Goal: Task Accomplishment & Management: Use online tool/utility

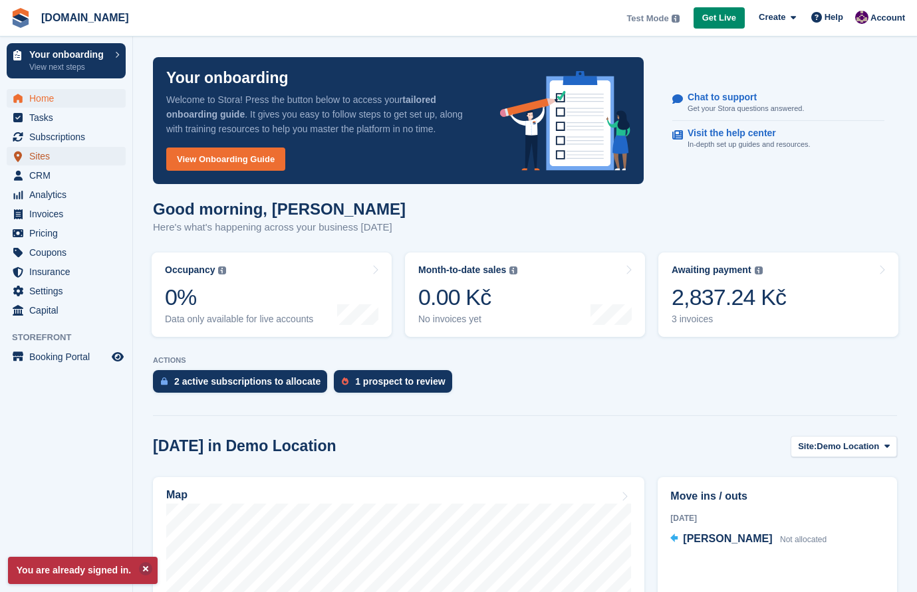
click at [50, 156] on span "Sites" at bounding box center [69, 156] width 80 height 19
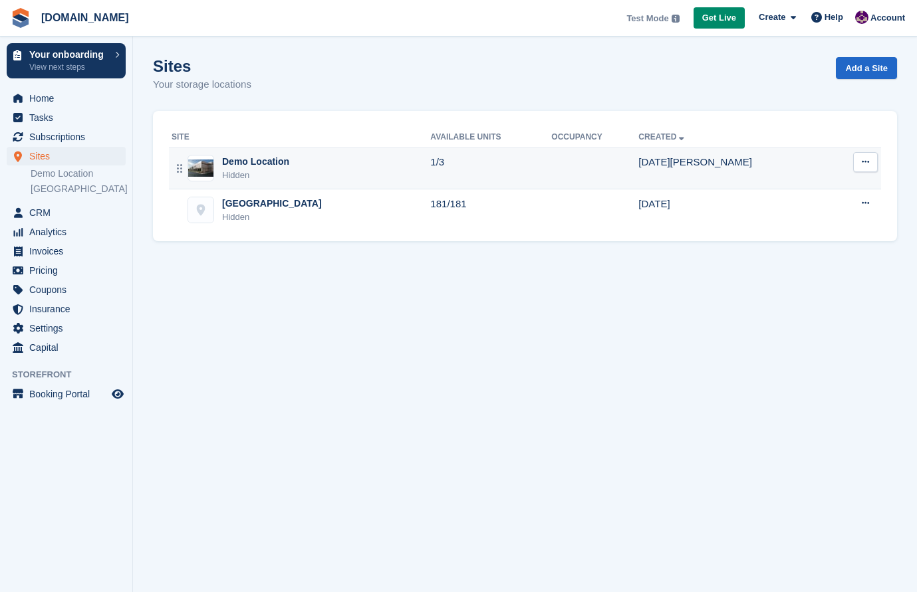
click at [867, 166] on button at bounding box center [865, 162] width 25 height 20
click at [625, 169] on td at bounding box center [594, 169] width 87 height 42
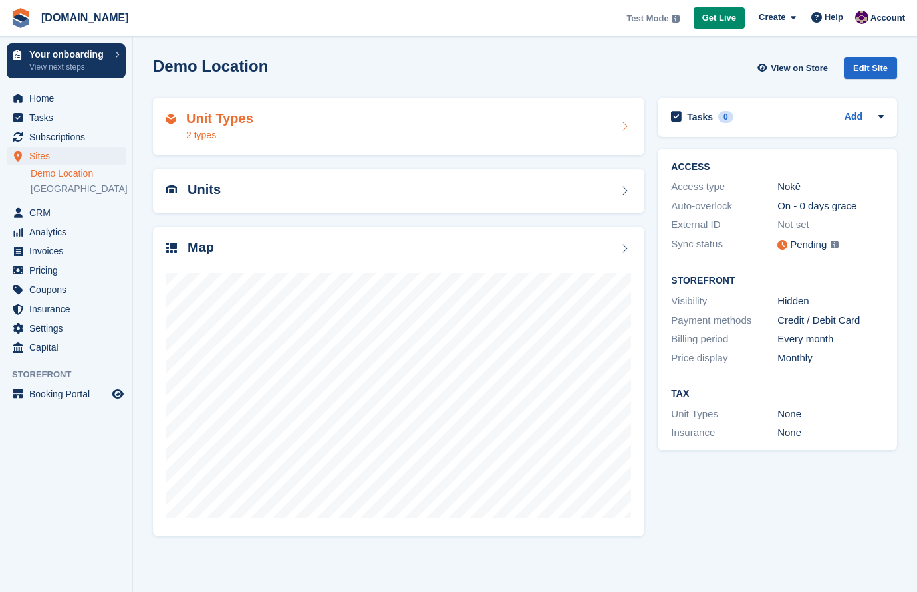
click at [627, 128] on icon at bounding box center [623, 126] width 13 height 11
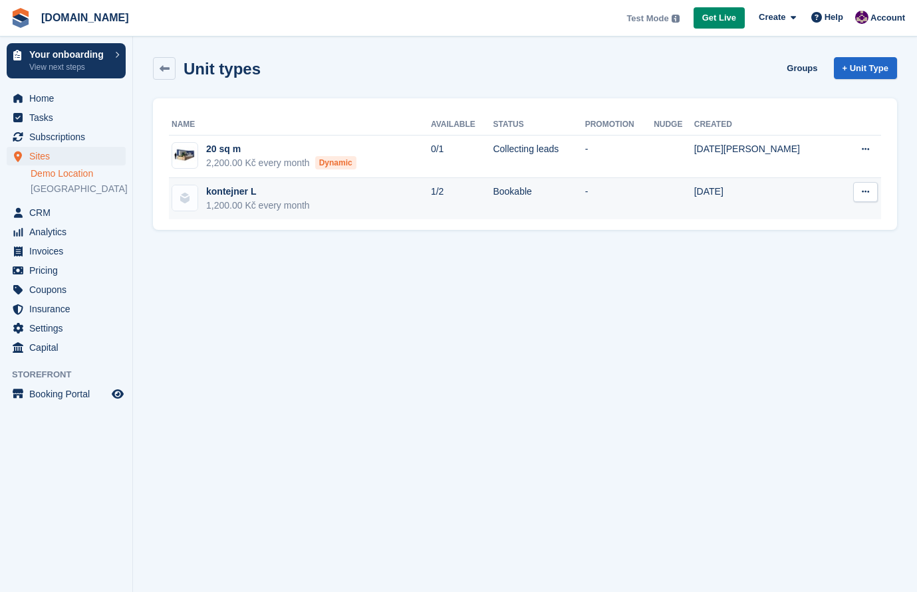
click at [250, 203] on div "1,200.00 Kč every month" at bounding box center [258, 206] width 104 height 14
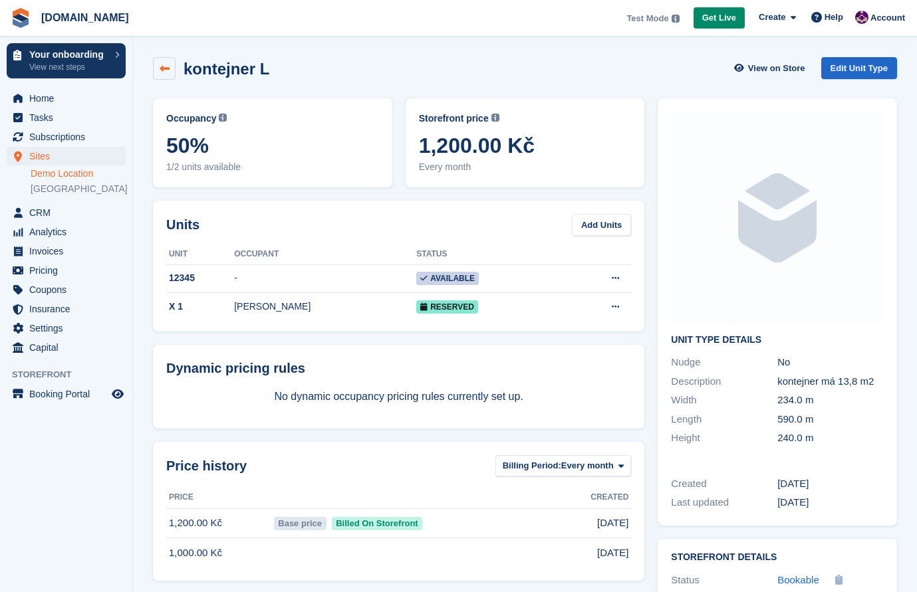
click at [162, 70] on icon at bounding box center [165, 69] width 10 height 10
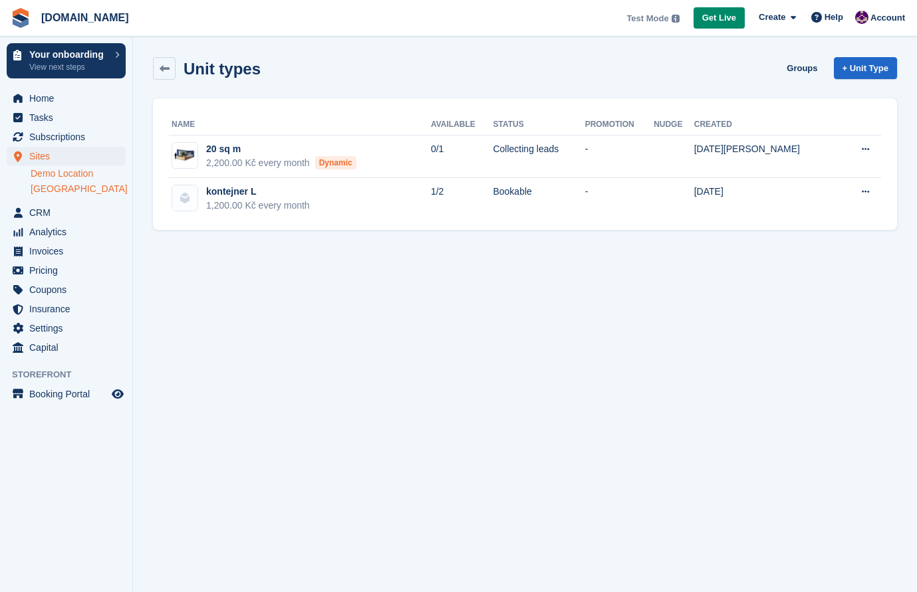
click at [68, 193] on link "[GEOGRAPHIC_DATA]" at bounding box center [78, 189] width 95 height 13
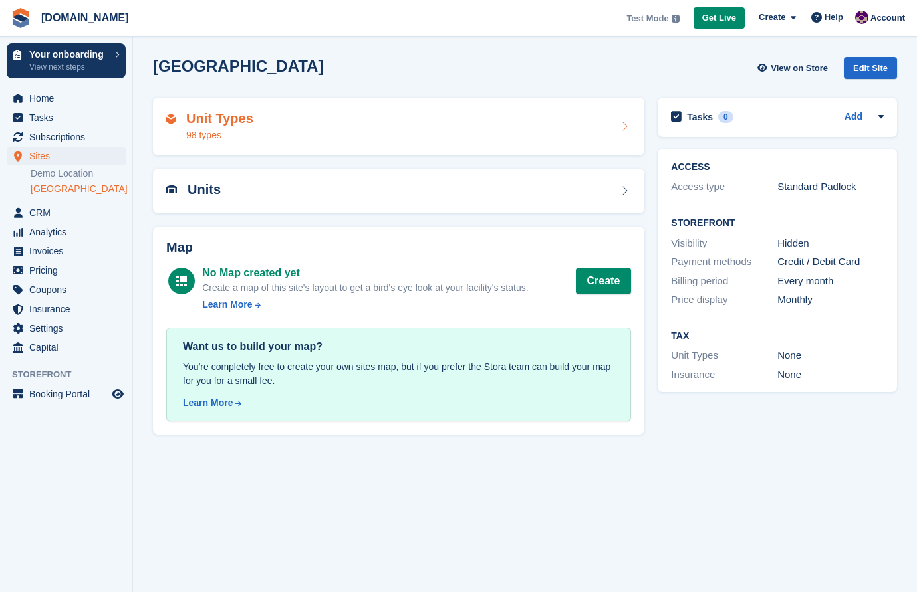
click at [625, 131] on icon at bounding box center [623, 126] width 13 height 11
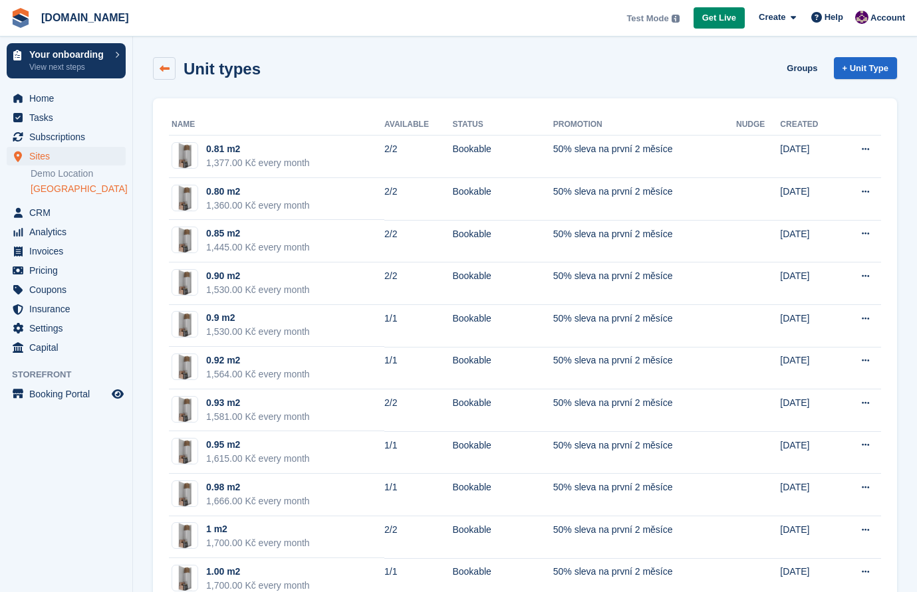
click at [162, 68] on icon at bounding box center [165, 69] width 10 height 10
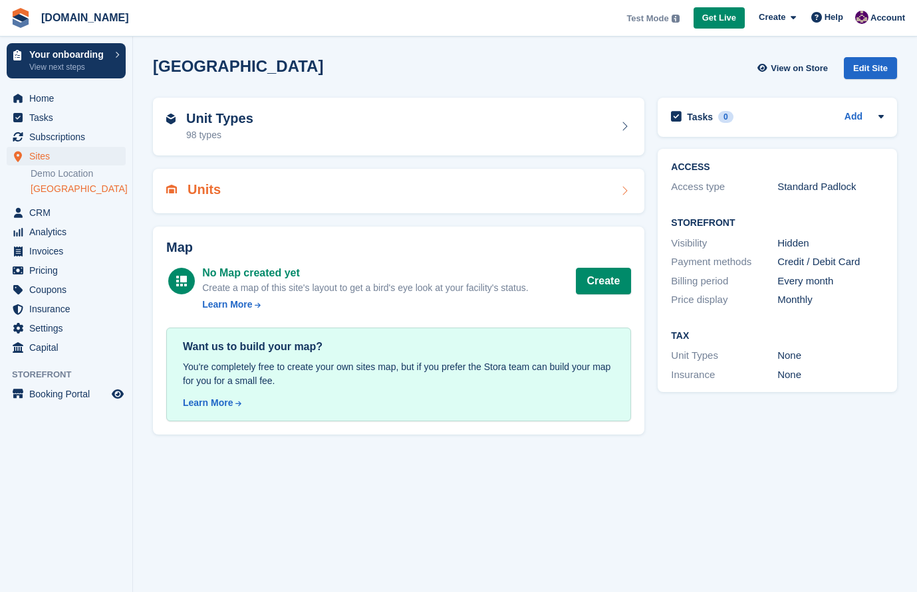
click at [625, 191] on icon at bounding box center [623, 190] width 13 height 11
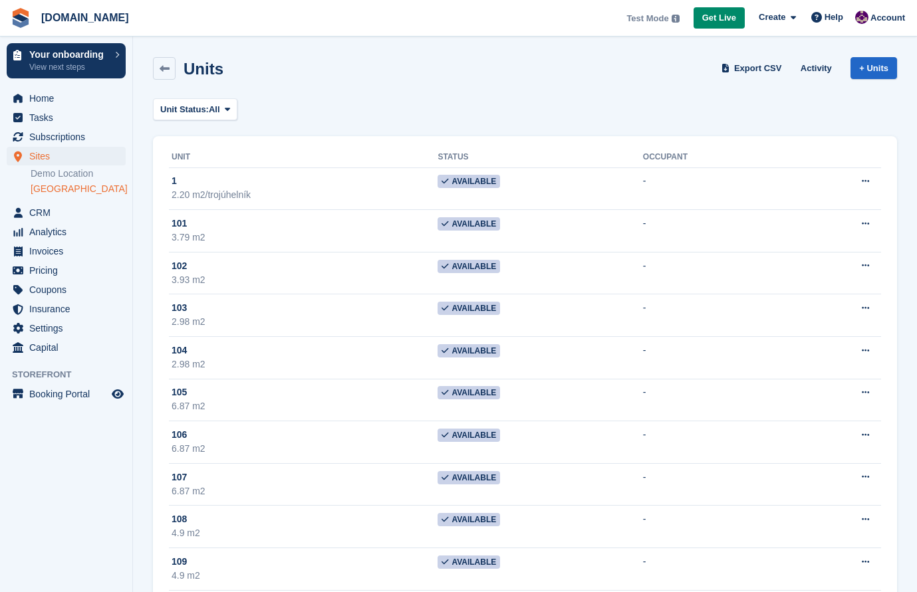
click at [84, 190] on link "[GEOGRAPHIC_DATA]" at bounding box center [78, 189] width 95 height 13
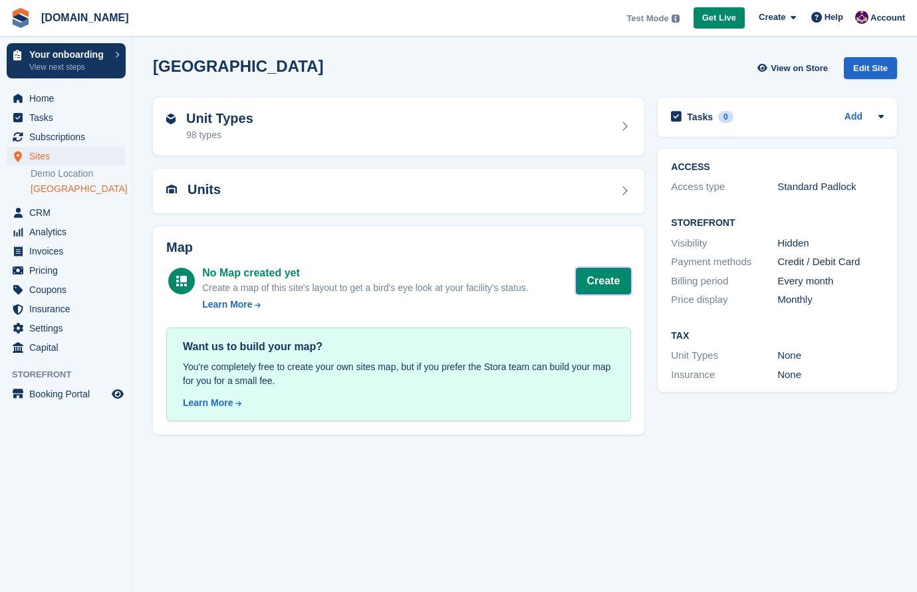
click at [612, 284] on button "Create" at bounding box center [604, 281] width 56 height 27
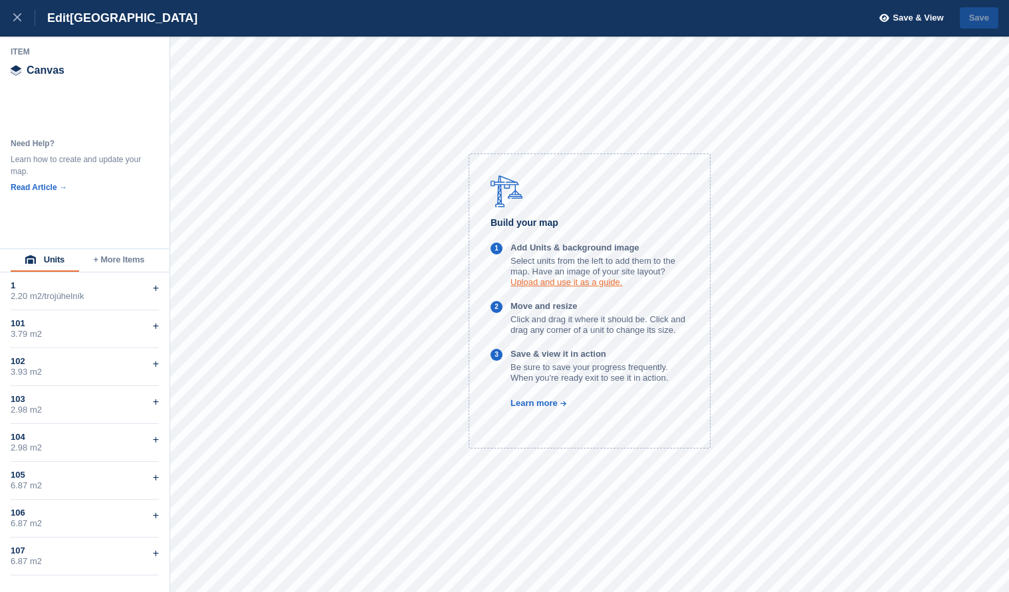
click at [552, 284] on link "Upload and use it as a guide." at bounding box center [566, 282] width 112 height 10
click at [98, 259] on button "+ More Items" at bounding box center [119, 260] width 80 height 23
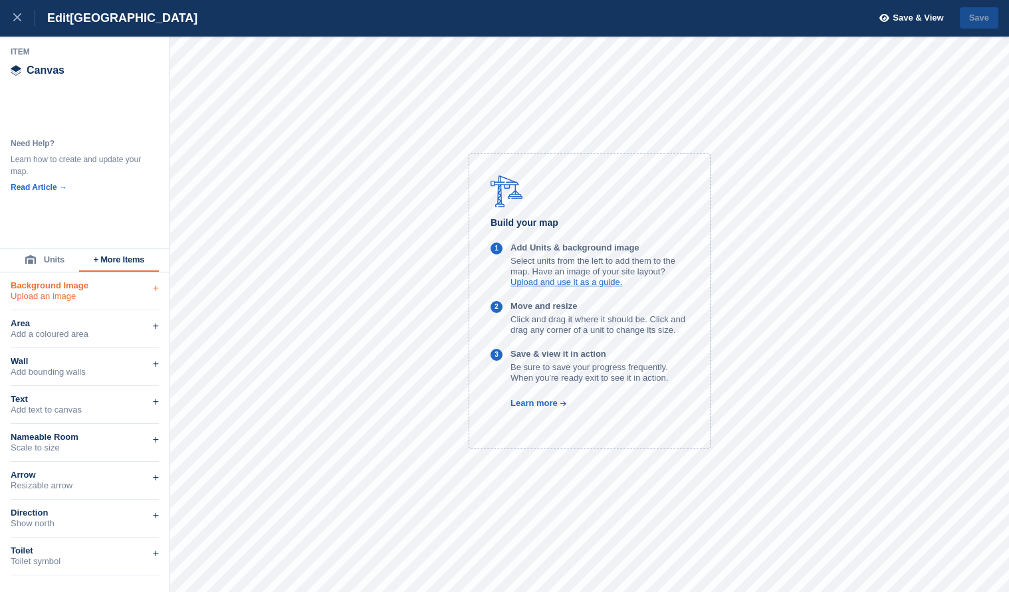
click at [75, 288] on div "Background Image" at bounding box center [85, 285] width 148 height 11
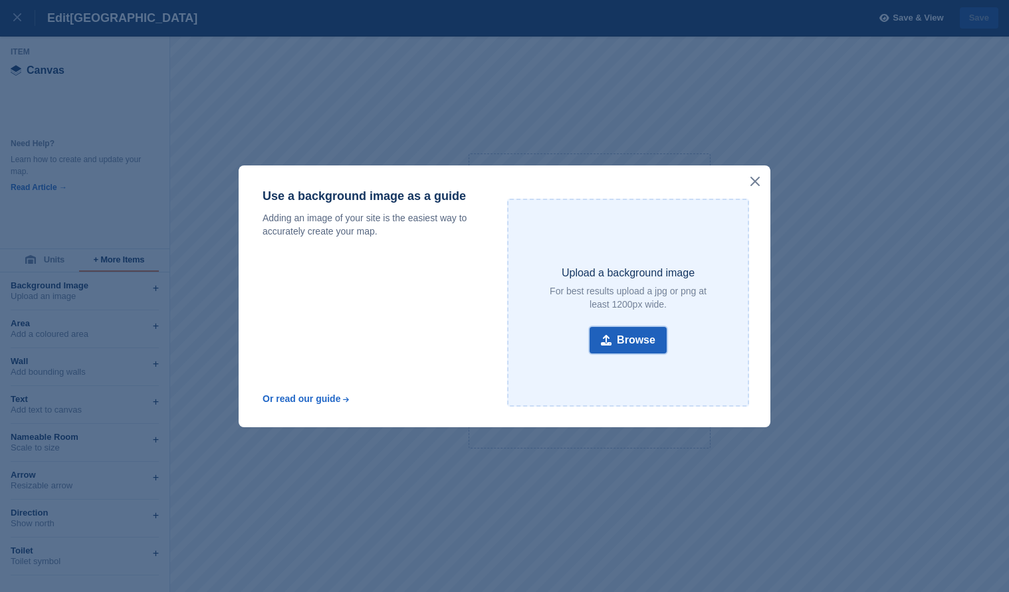
click at [619, 342] on button "Browse" at bounding box center [628, 340] width 77 height 27
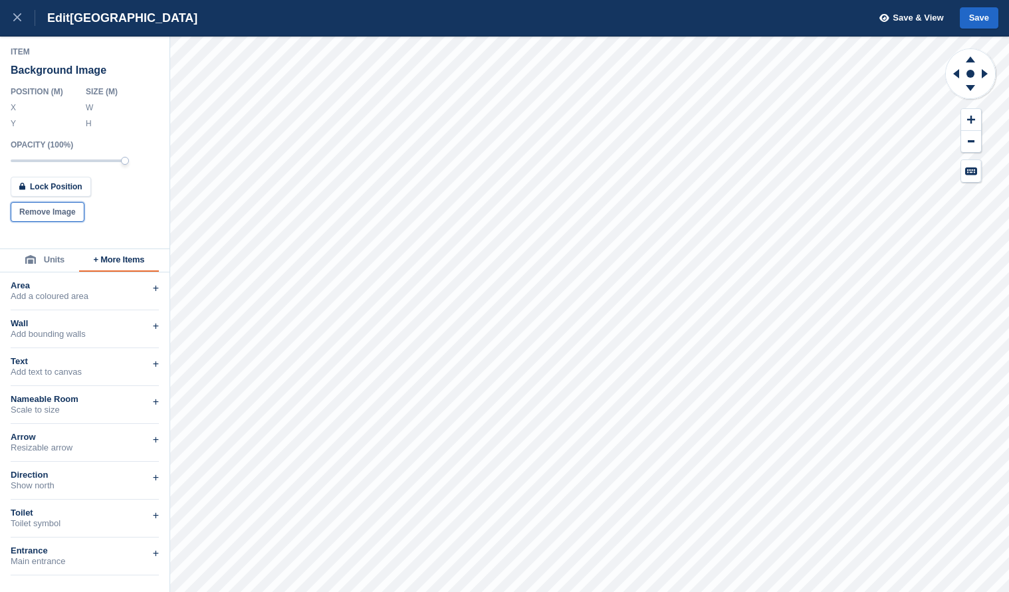
click at [51, 215] on button "Remove Image" at bounding box center [48, 212] width 74 height 20
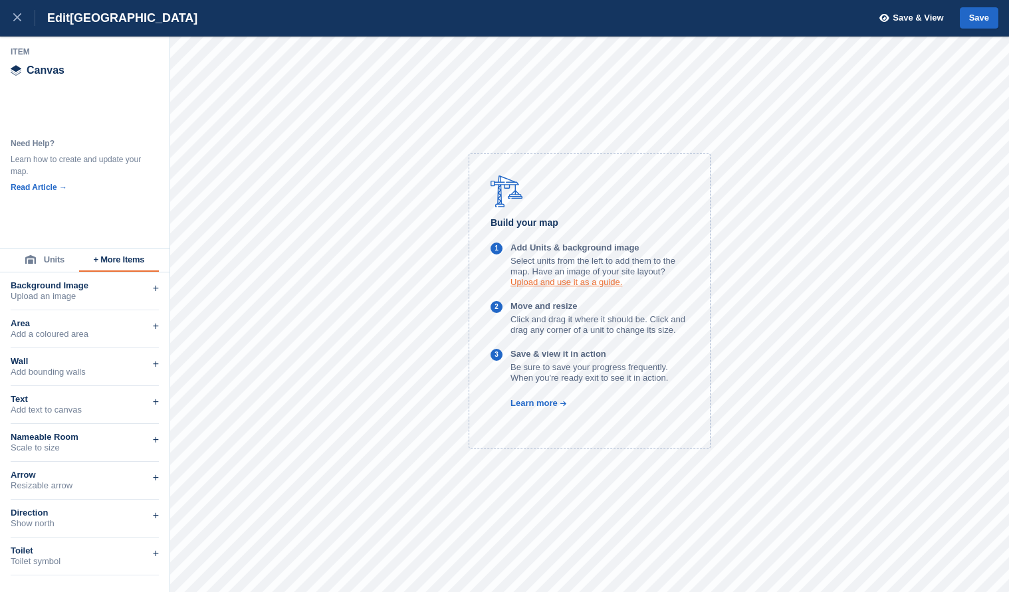
click at [525, 284] on link "Upload and use it as a guide." at bounding box center [566, 282] width 112 height 10
click at [72, 287] on div "Background Image" at bounding box center [85, 285] width 148 height 11
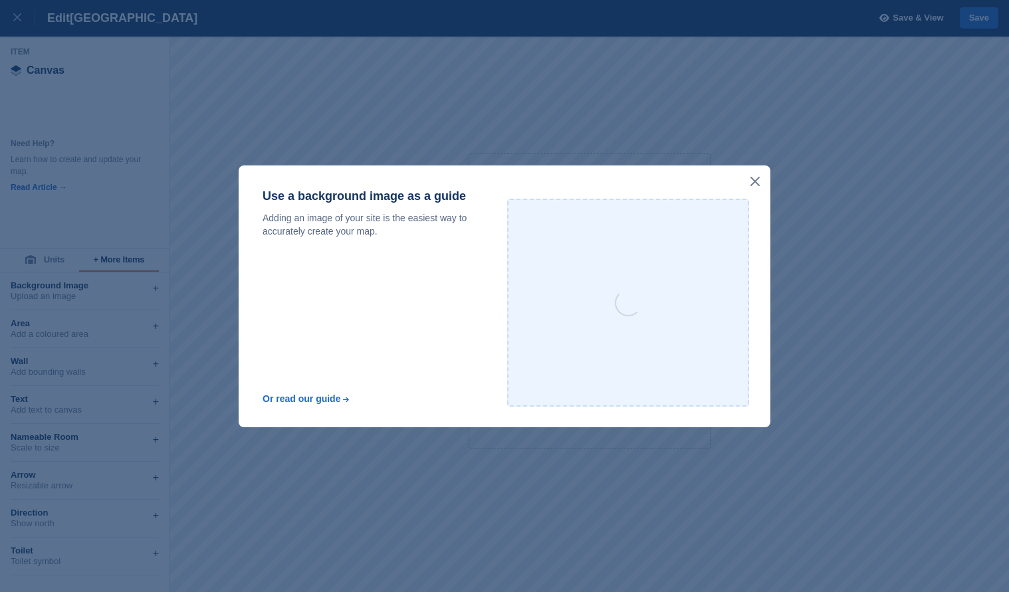
click at [756, 181] on icon at bounding box center [754, 181] width 9 height 9
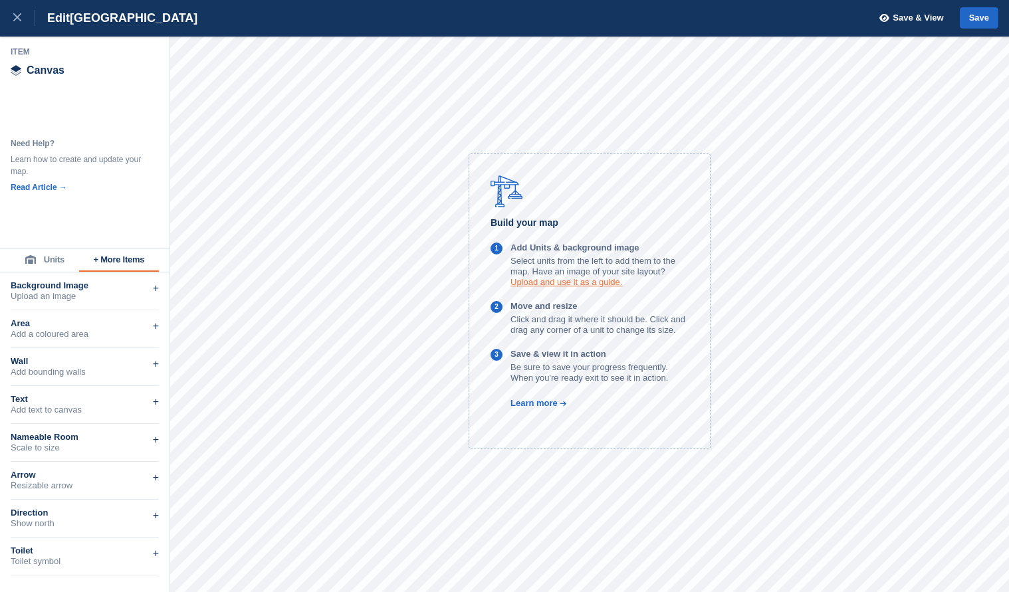
click at [537, 282] on link "Upload and use it as a guide." at bounding box center [566, 282] width 112 height 10
click at [153, 288] on div "+" at bounding box center [156, 288] width 6 height 16
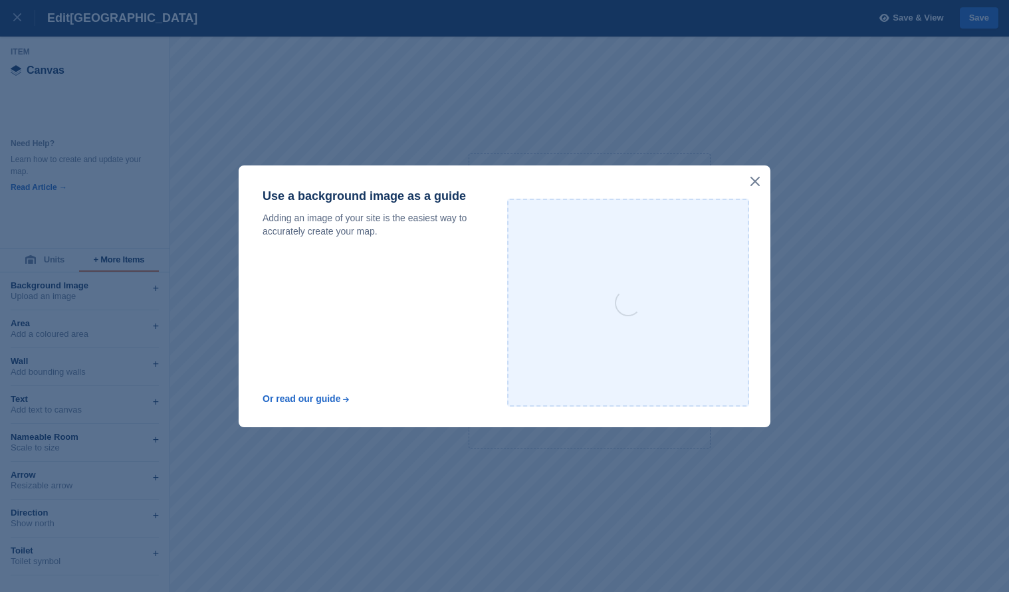
click at [758, 177] on icon at bounding box center [754, 181] width 9 height 9
